Goal: Task Accomplishment & Management: Use online tool/utility

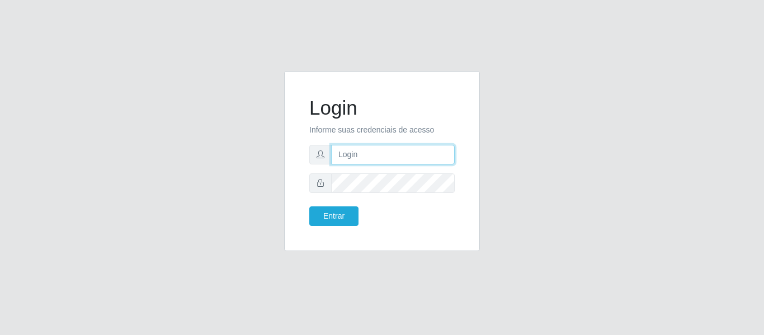
click at [370, 149] on input "text" at bounding box center [393, 155] width 124 height 20
type input "[EMAIL_ADDRESS][DOMAIN_NAME]"
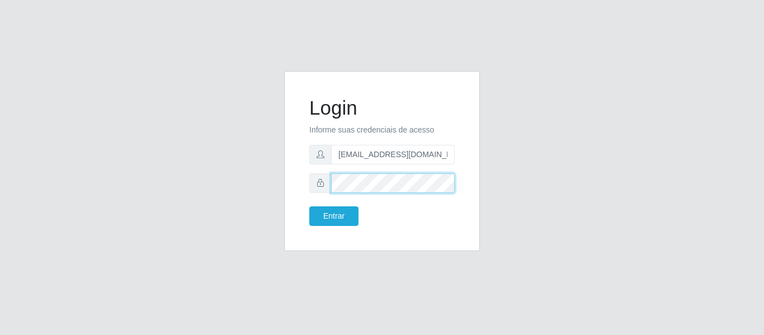
click at [309, 207] on button "Entrar" at bounding box center [333, 217] width 49 height 20
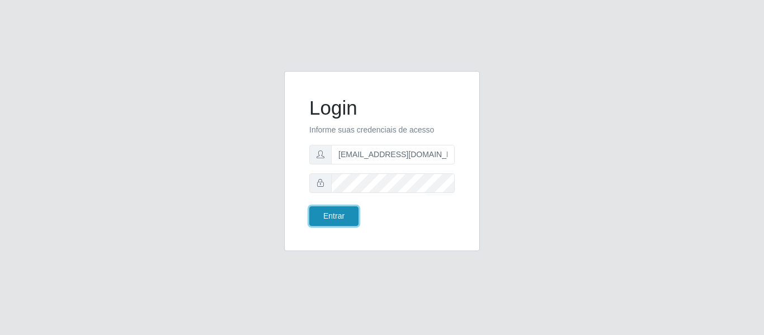
click at [326, 223] on button "Entrar" at bounding box center [333, 217] width 49 height 20
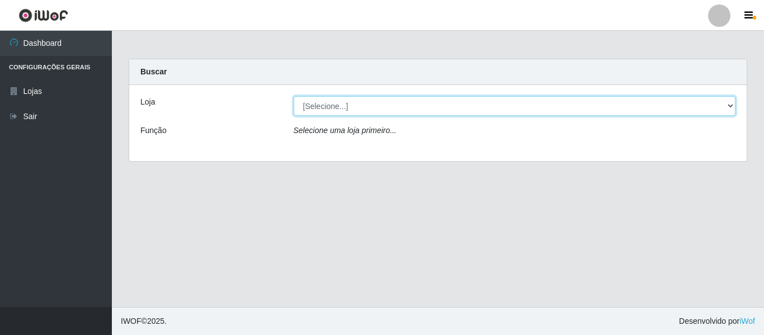
click at [407, 113] on select "[Selecione...] BomQueSó Agreste - Loja 2" at bounding box center [515, 106] width 443 height 20
select select "214"
click at [294, 96] on select "[Selecione...] BomQueSó Agreste - Loja 2" at bounding box center [515, 106] width 443 height 20
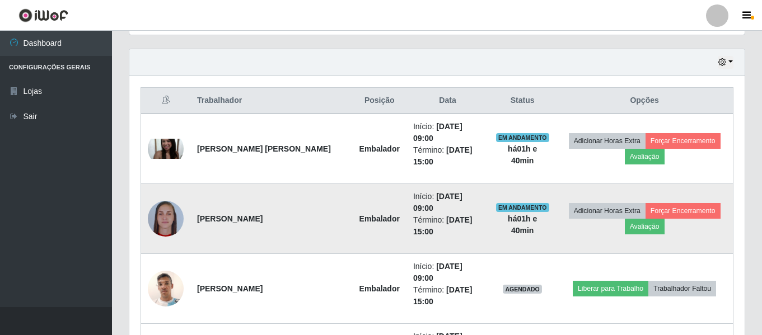
scroll to position [433, 0]
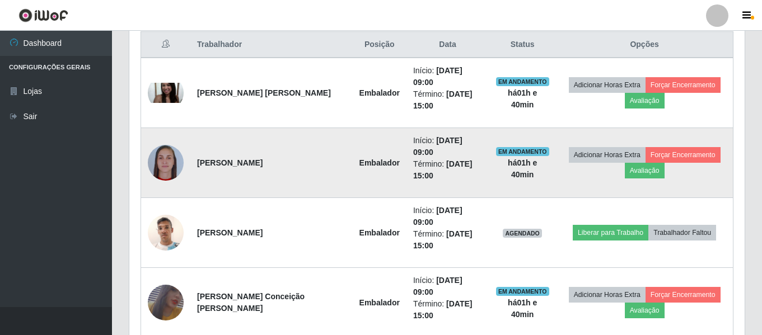
click at [173, 160] on img at bounding box center [166, 163] width 36 height 36
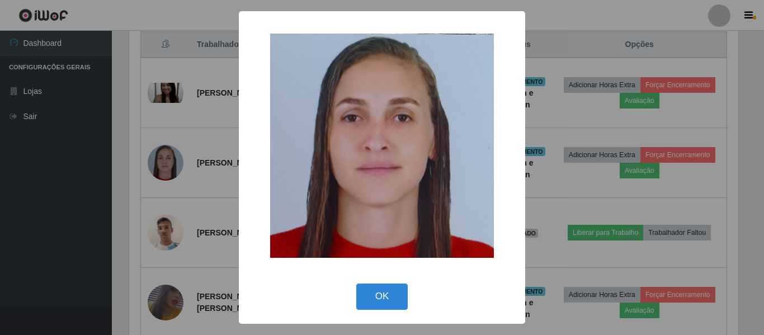
click at [181, 184] on div "× OK Cancel" at bounding box center [382, 167] width 764 height 335
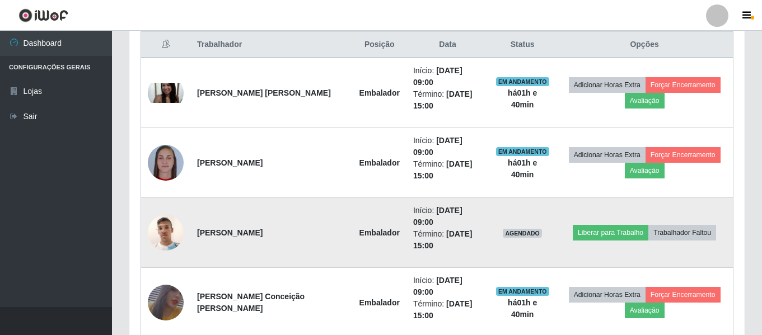
scroll to position [489, 0]
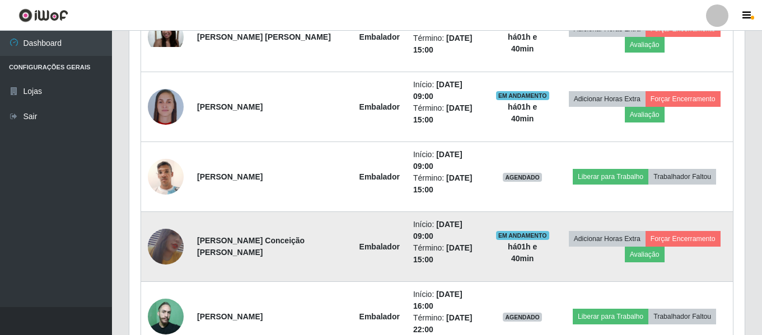
click at [162, 236] on img at bounding box center [166, 247] width 36 height 52
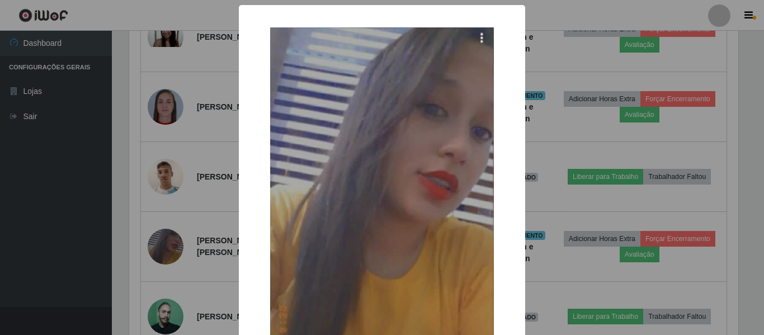
click at [184, 210] on div "× OK Cancel" at bounding box center [382, 167] width 764 height 335
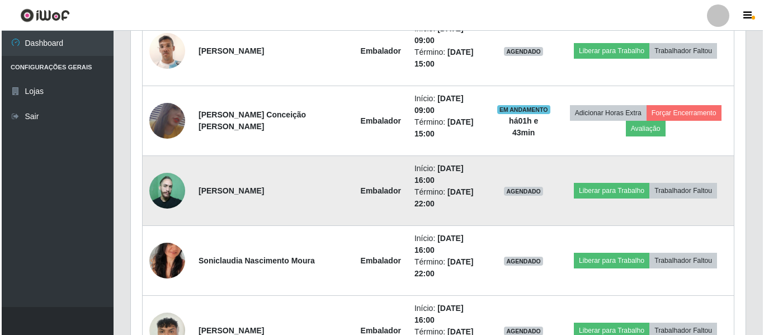
scroll to position [559, 0]
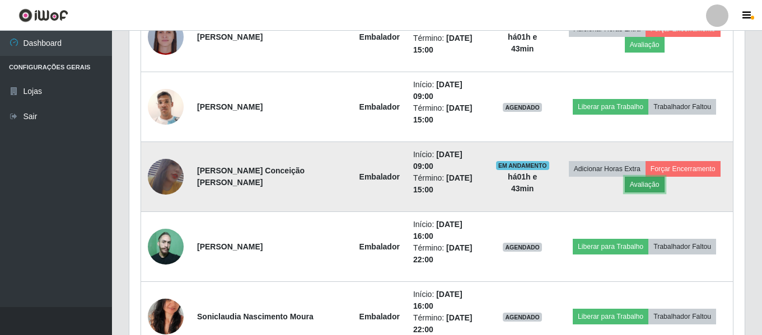
click at [662, 181] on button "Avaliação" at bounding box center [645, 185] width 40 height 16
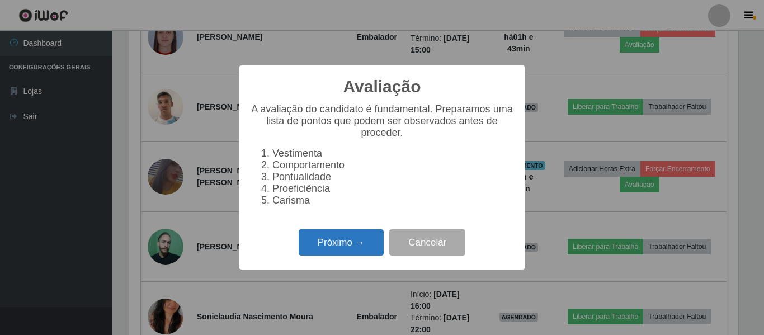
click at [366, 241] on button "Próximo →" at bounding box center [341, 242] width 85 height 26
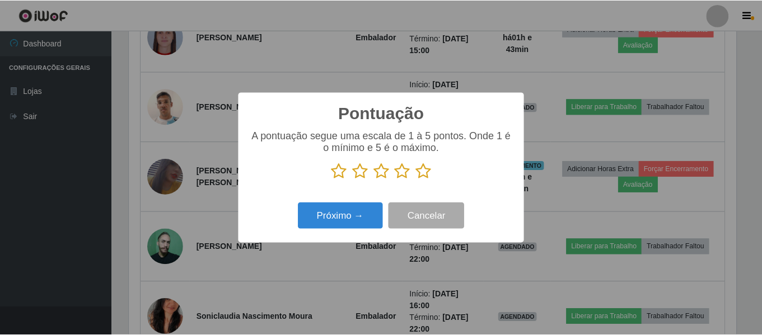
scroll to position [559413, 559036]
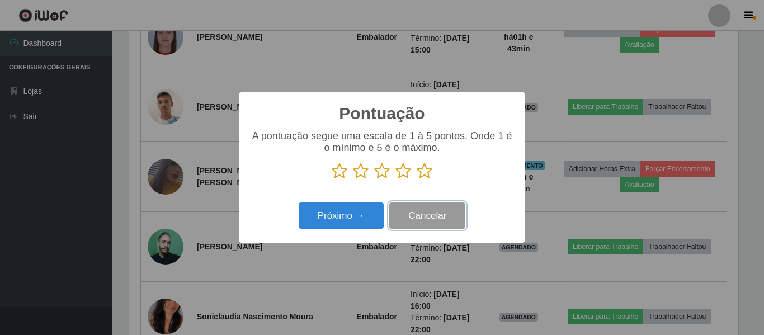
click at [418, 208] on button "Cancelar" at bounding box center [428, 216] width 76 height 26
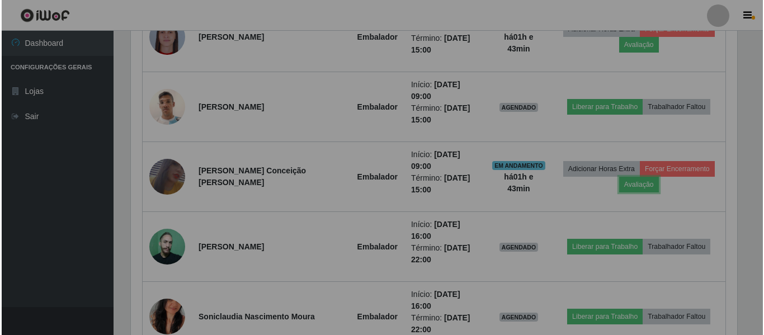
scroll to position [232, 615]
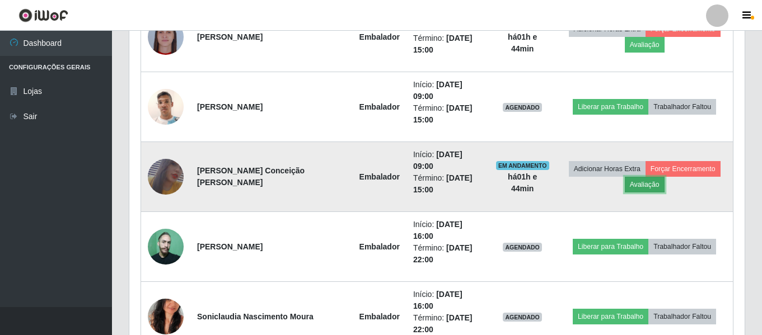
click at [655, 188] on button "Avaliação" at bounding box center [645, 185] width 40 height 16
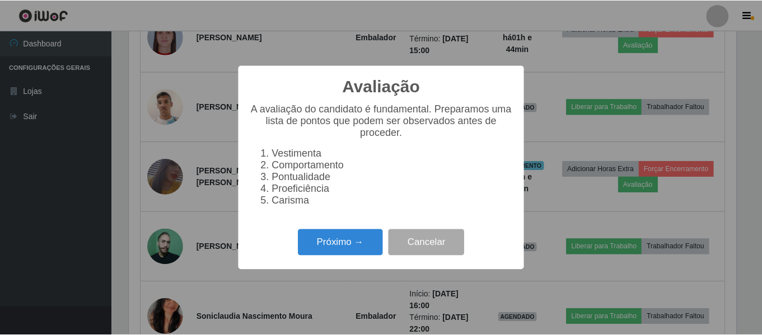
scroll to position [232, 609]
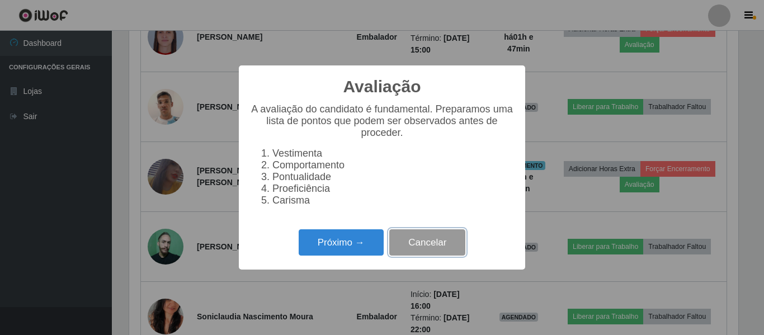
click at [424, 251] on button "Cancelar" at bounding box center [428, 242] width 76 height 26
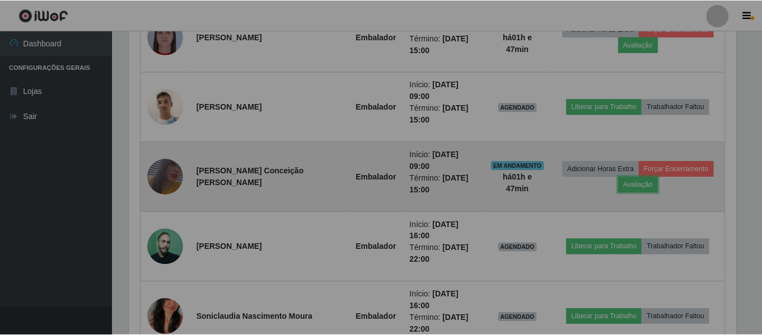
scroll to position [232, 615]
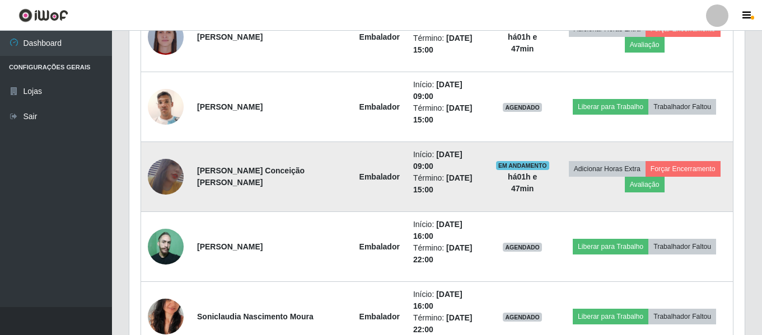
click at [183, 159] on td at bounding box center [166, 177] width 50 height 70
click at [175, 170] on img at bounding box center [166, 177] width 36 height 52
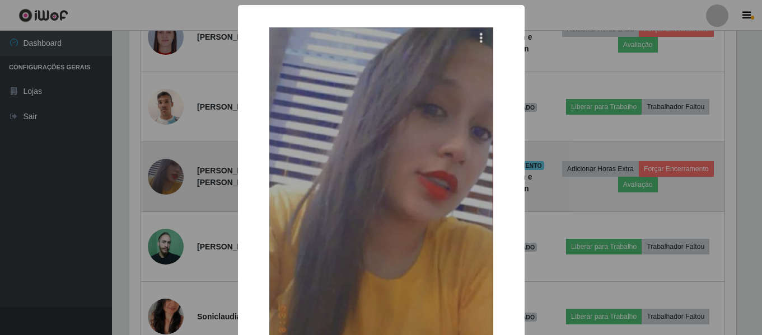
scroll to position [232, 609]
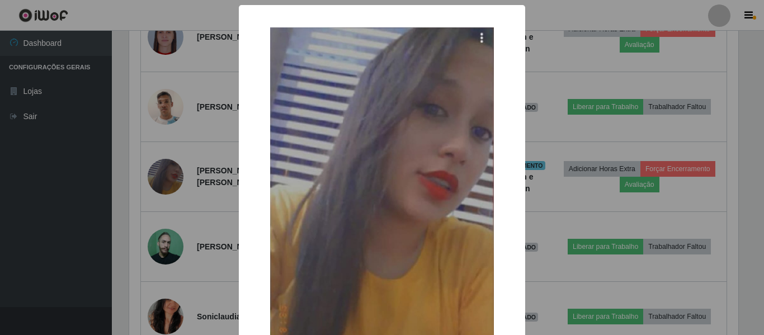
click at [184, 168] on div "× OK Cancel" at bounding box center [382, 167] width 764 height 335
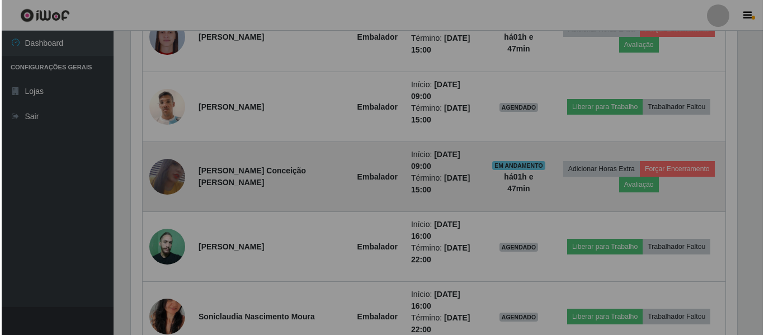
scroll to position [232, 615]
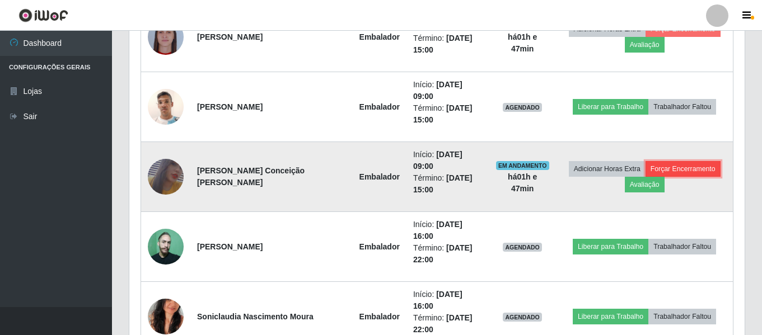
click at [693, 173] on button "Forçar Encerramento" at bounding box center [682, 169] width 75 height 16
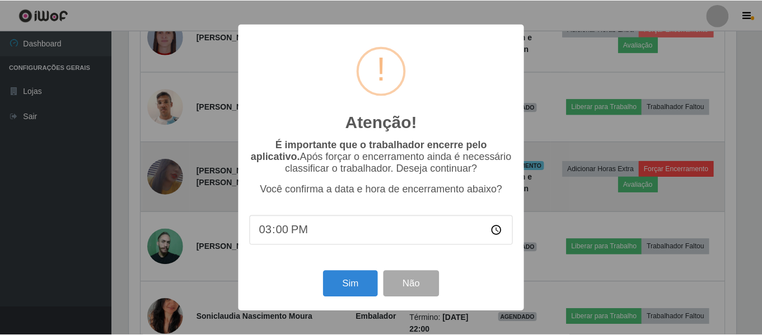
scroll to position [232, 609]
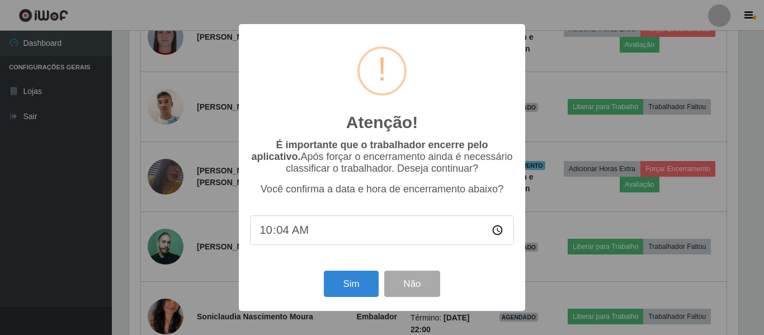
type input "10:47"
click at [362, 291] on button "Sim" at bounding box center [351, 284] width 54 height 26
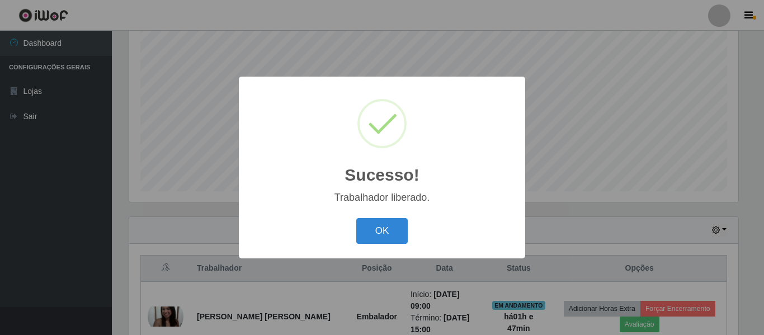
click at [368, 218] on div "OK Cancel" at bounding box center [382, 231] width 264 height 32
click at [378, 229] on button "OK" at bounding box center [382, 231] width 52 height 26
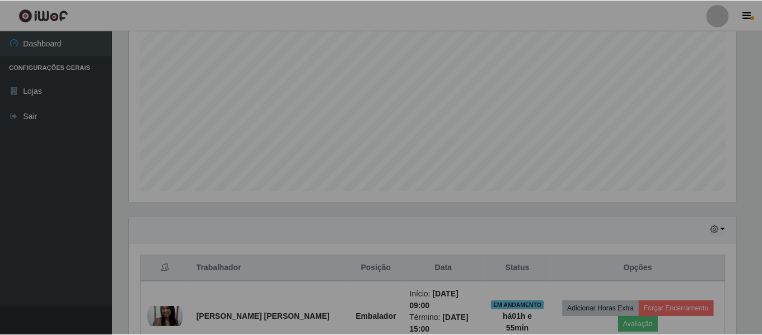
scroll to position [232, 615]
